Goal: Find specific page/section: Find specific page/section

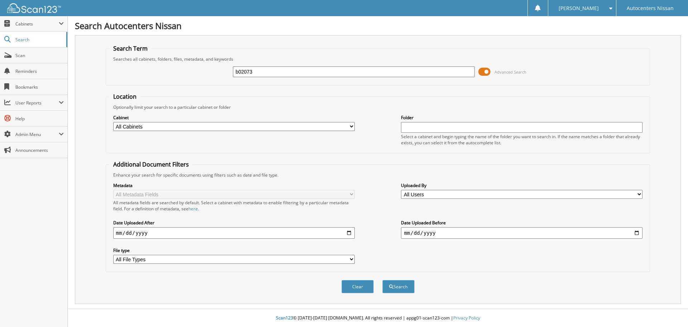
type input "b02073"
click at [383, 280] on button "Search" at bounding box center [399, 286] width 32 height 13
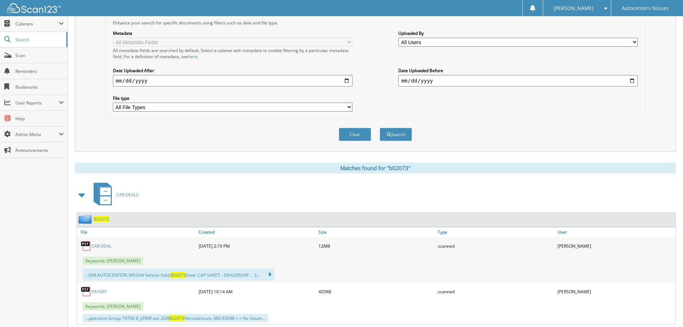
scroll to position [36, 0]
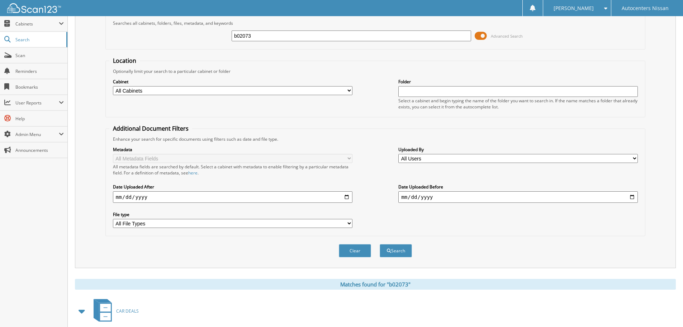
drag, startPoint x: 256, startPoint y: 38, endPoint x: 159, endPoint y: 26, distance: 98.3
click at [173, 22] on fieldset "Search Term Searches all cabinets, folders, files, metadata, and keywords b0207…" at bounding box center [375, 29] width 540 height 41
type input "n02377"
click at [380, 244] on button "Search" at bounding box center [396, 250] width 32 height 13
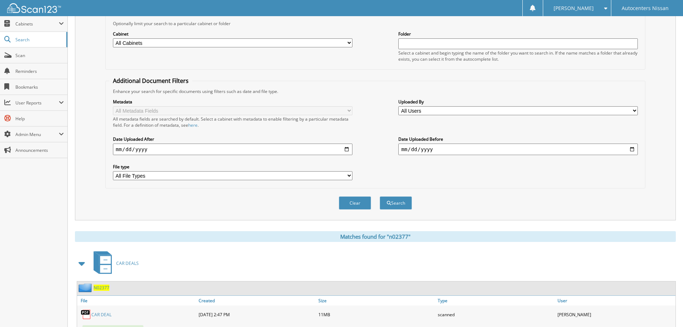
scroll to position [215, 0]
